Goal: Task Accomplishment & Management: Use online tool/utility

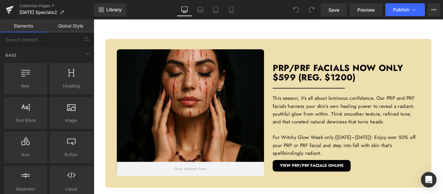
scroll to position [292, 0]
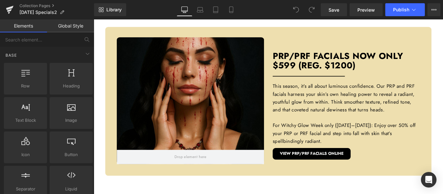
click at [94, 19] on div at bounding box center [94, 19] width 0 height 0
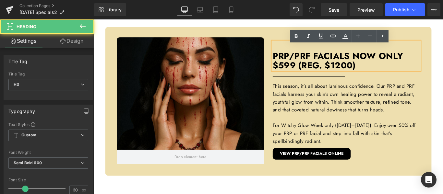
click at [360, 76] on h3 "PRP/PRF Facials now only $599 (Reg. $1200)" at bounding box center [377, 60] width 165 height 32
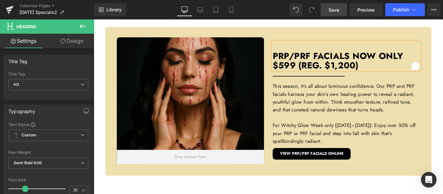
click at [336, 9] on span "Save" at bounding box center [333, 9] width 11 height 7
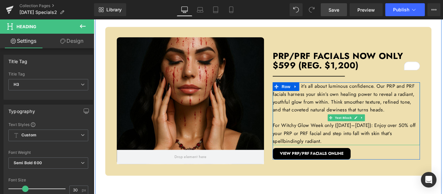
click at [353, 161] on p "For Witchy Glow Week only ([DATE]–[DATE]): Enjoy over 50% off your PRP or PRF f…" at bounding box center [377, 147] width 165 height 27
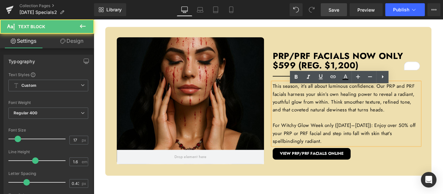
click at [349, 161] on p "For Witchy Glow Week only ([DATE]–[DATE]): Enjoy over 50% off your PRP or PRF f…" at bounding box center [377, 147] width 165 height 27
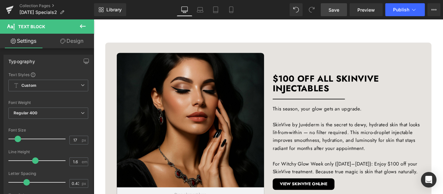
scroll to position [583, 0]
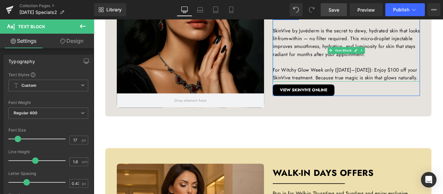
click at [333, 89] on p "For Witchy Glow Week only ([DATE]–[DATE]): Enjoy $100 off your SkinVive treatme…" at bounding box center [377, 81] width 165 height 18
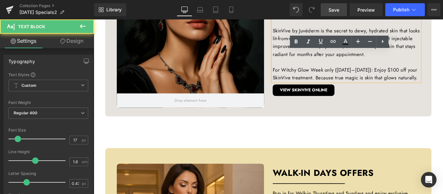
click at [317, 89] on p "For Witchy Glow Week only ([DATE]–[DATE]): Enjoy $100 off your SkinVive treatme…" at bounding box center [377, 81] width 165 height 18
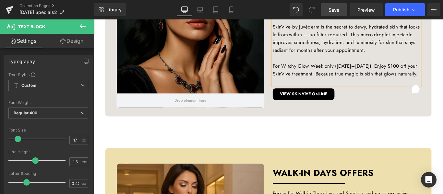
scroll to position [579, 0]
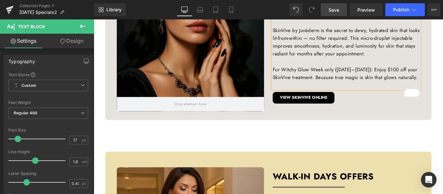
click at [330, 11] on span "Save" at bounding box center [333, 9] width 11 height 7
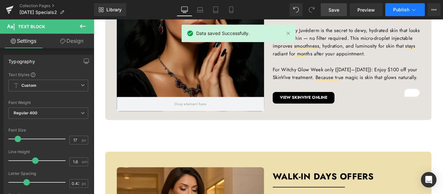
click at [401, 8] on span "Publish" at bounding box center [401, 9] width 16 height 5
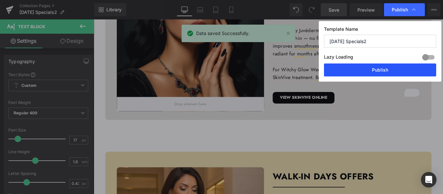
click at [378, 69] on button "Publish" at bounding box center [380, 70] width 112 height 13
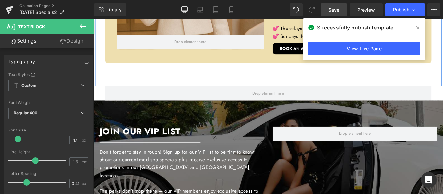
scroll to position [870, 0]
